Goal: Go to known website: Go to known website

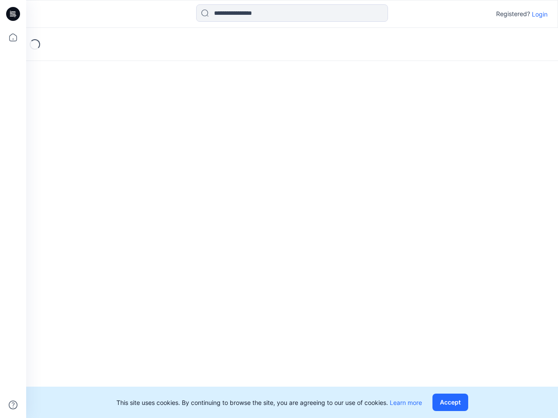
click at [279, 209] on div "Loading..." at bounding box center [292, 223] width 532 height 391
click at [14, 14] on icon at bounding box center [14, 14] width 3 height 0
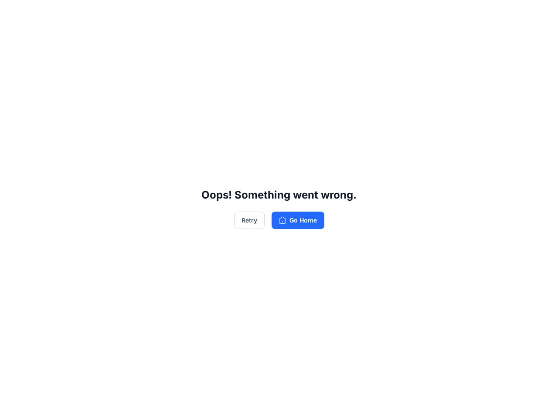
click at [13, 37] on div "Oops! Something went wrong. Retry Go Home" at bounding box center [279, 209] width 558 height 418
click at [13, 405] on div "Oops! Something went wrong. Retry Go Home" at bounding box center [279, 209] width 558 height 418
click at [292, 13] on div "Oops! Something went wrong. Retry Go Home" at bounding box center [279, 209] width 558 height 418
click at [540, 14] on div "Oops! Something went wrong. Retry Go Home" at bounding box center [279, 209] width 558 height 418
click at [452, 403] on div "Oops! Something went wrong. Retry Go Home" at bounding box center [279, 209] width 558 height 418
